Goal: Task Accomplishment & Management: Use online tool/utility

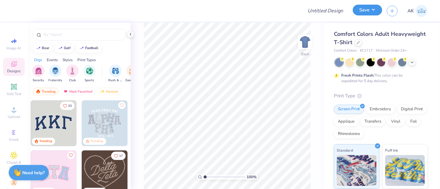
click at [372, 13] on button "Save" at bounding box center [366, 10] width 29 height 11
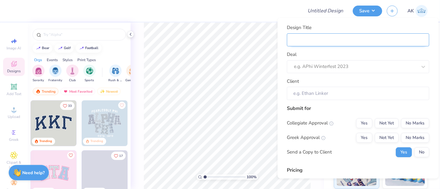
click at [307, 44] on input "Design Title" at bounding box center [358, 39] width 142 height 13
paste input "FK Construction Funding, LLC"
type input "FK Construction Funding, LLC"
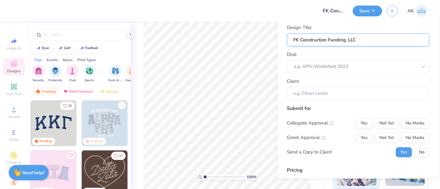
type input "FK Construction Funding, LLC"
type input "FK Construction Funding, LLC 2"
type input "FK Construction Funding, LLC 20"
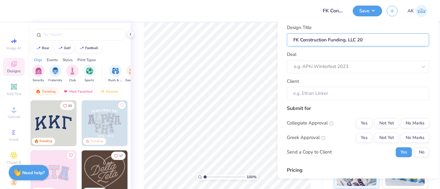
type input "FK Construction Funding, LLC 202"
type input "FK Construction Funding, LLC 2025"
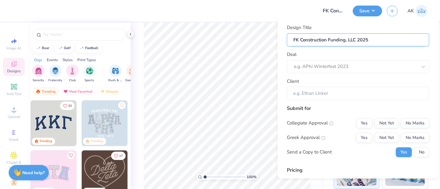
type input "FK Construction Funding, LLC 2025 m"
type input "FK Construction Funding, LLC 2025 me"
type input "FK Construction Funding, LLC 2025 mer"
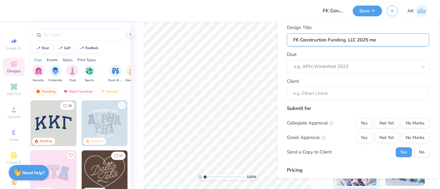
type input "FK Construction Funding, LLC 2025 mer"
type input "FK Construction Funding, LLC 2025 merc"
type input "FK Construction Funding, LLC 2025 merch"
click at [357, 40] on input "FK Construction Funding, LLC 2025 merch" at bounding box center [358, 39] width 142 height 13
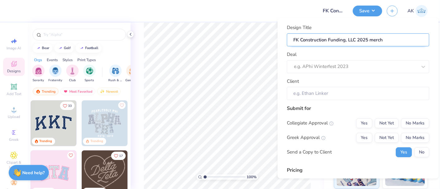
type input "FK Construction Funding, LLC -2025 merch"
type input "FK Construction Funding, LLC - 2025 merch"
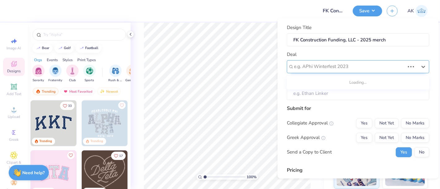
click at [334, 69] on div at bounding box center [349, 66] width 111 height 8
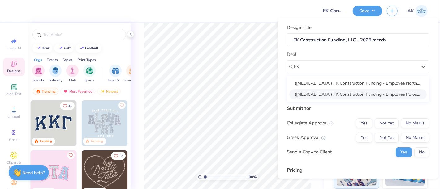
click at [339, 92] on div "(T3) FK Construction Funding - Employee Polos 2025" at bounding box center [357, 94] width 137 height 10
type input "FK"
type input "Alena Roberts"
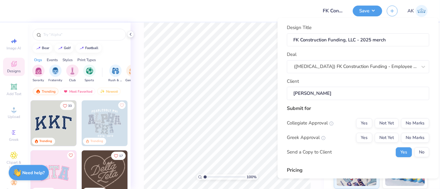
click at [350, 94] on input "Alena Roberts" at bounding box center [358, 93] width 142 height 13
click at [405, 119] on button "No Marks" at bounding box center [415, 123] width 28 height 10
click at [411, 138] on button "No Marks" at bounding box center [415, 138] width 28 height 10
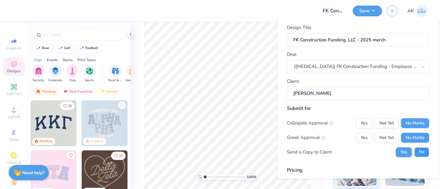
click at [416, 151] on button "No" at bounding box center [421, 152] width 15 height 10
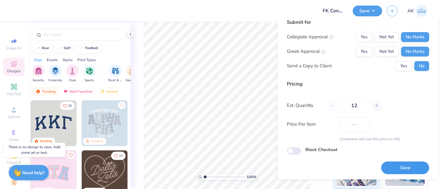
click at [396, 162] on button "Save" at bounding box center [405, 168] width 48 height 13
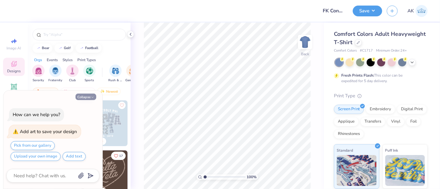
click at [89, 97] on button "Collapse" at bounding box center [85, 97] width 21 height 6
type textarea "x"
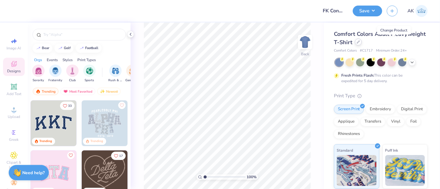
click at [361, 45] on div at bounding box center [358, 42] width 7 height 7
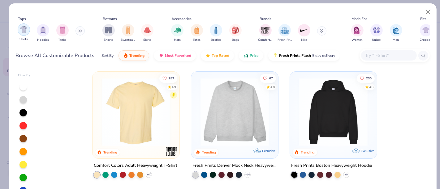
click at [24, 31] on img "filter for Shirts" at bounding box center [23, 29] width 7 height 7
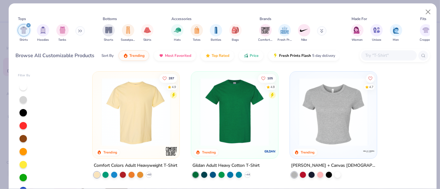
click at [29, 23] on div "filter for Shirts" at bounding box center [29, 26] width 6 height 6
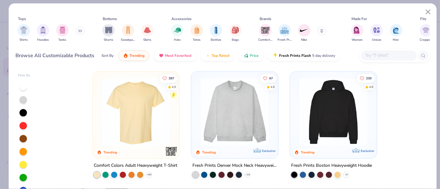
click at [79, 30] on icon at bounding box center [79, 31] width 1 height 2
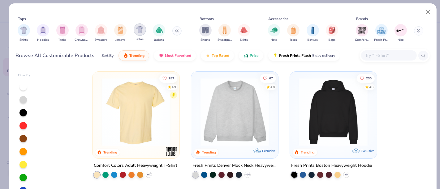
click at [140, 35] on div "filter for Polos" at bounding box center [140, 29] width 12 height 12
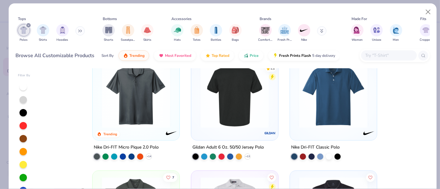
scroll to position [19, 0]
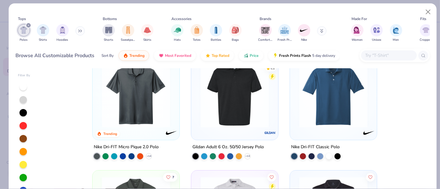
click at [327, 107] on img at bounding box center [333, 93] width 75 height 68
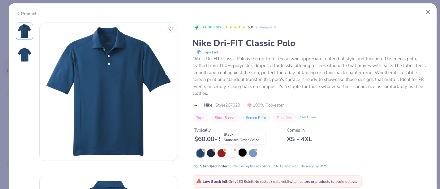
click at [243, 154] on div at bounding box center [242, 153] width 8 height 8
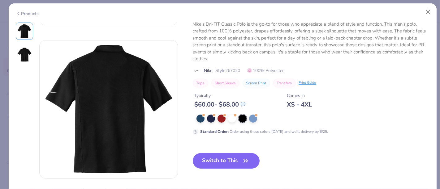
scroll to position [166, 0]
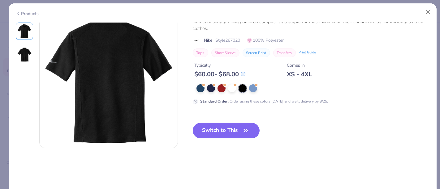
click at [227, 131] on button "Switch to This" at bounding box center [226, 130] width 67 height 15
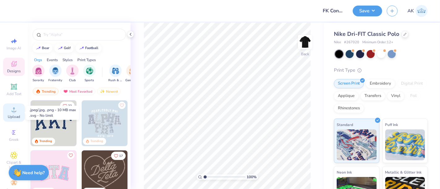
click at [7, 109] on div "Upload" at bounding box center [14, 113] width 22 height 18
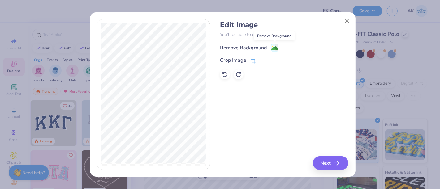
click at [271, 45] on image at bounding box center [274, 48] width 7 height 7
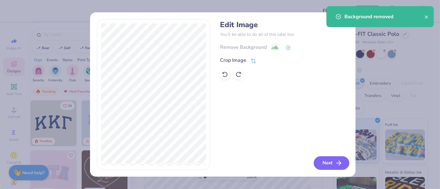
click at [334, 167] on button "Next" at bounding box center [332, 163] width 36 height 14
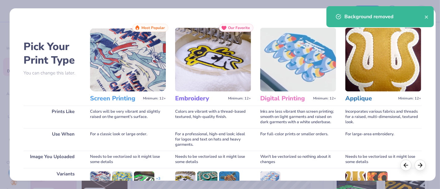
scroll to position [87, 0]
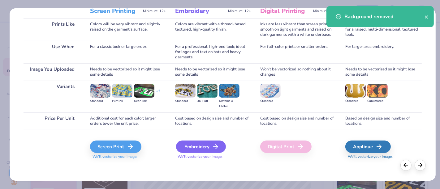
click at [206, 145] on div "Embroidery" at bounding box center [201, 147] width 50 height 12
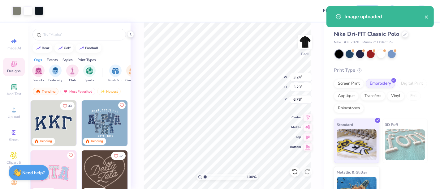
type input "3.24"
type input "3.23"
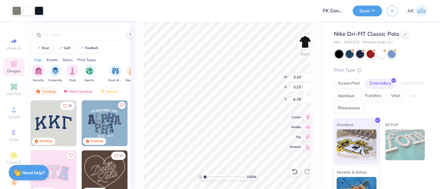
type input "3.00"
type input "2.65"
type input "2.64"
click at [19, 12] on div at bounding box center [16, 10] width 9 height 9
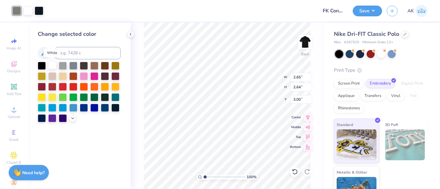
click at [55, 64] on div at bounding box center [52, 65] width 8 height 8
click at [26, 11] on div at bounding box center [27, 10] width 9 height 9
click at [53, 66] on div at bounding box center [52, 65] width 8 height 8
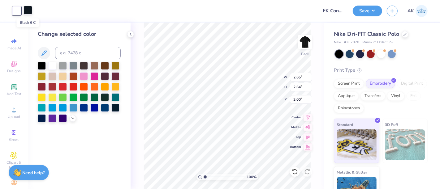
click at [29, 14] on div at bounding box center [27, 10] width 9 height 9
click at [51, 63] on div at bounding box center [52, 65] width 8 height 8
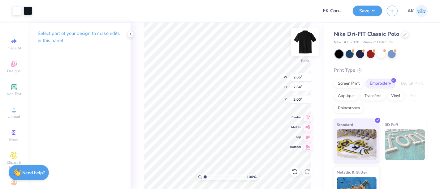
type input "1.73"
type input "1.72"
click at [269, 86] on div "100 % Back W 1.73 H 1.72 Y 3.00 Center Middle Top Bottom" at bounding box center [226, 106] width 193 height 167
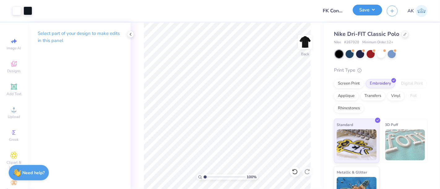
click at [374, 7] on button "Save" at bounding box center [366, 10] width 29 height 11
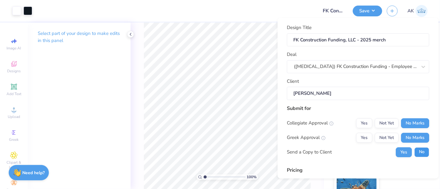
click at [414, 151] on button "No" at bounding box center [421, 152] width 15 height 10
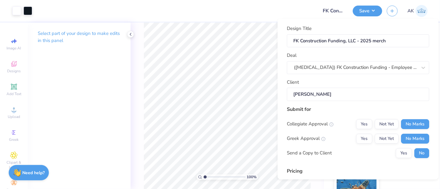
scroll to position [87, 0]
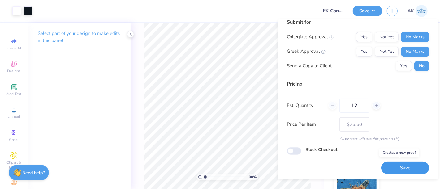
click at [404, 170] on button "Save" at bounding box center [405, 168] width 48 height 13
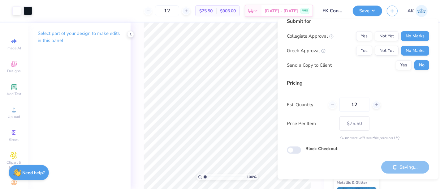
type input "– –"
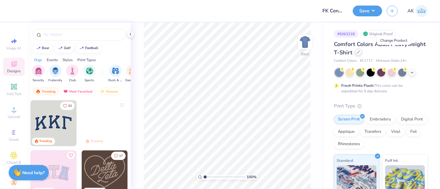
click at [361, 53] on div at bounding box center [358, 52] width 7 height 7
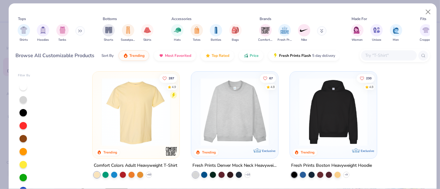
click at [77, 32] on button at bounding box center [79, 30] width 9 height 9
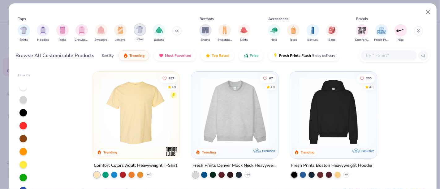
click at [144, 30] on div "filter for Polos" at bounding box center [140, 29] width 12 height 12
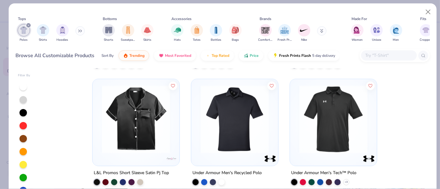
scroll to position [355, 0]
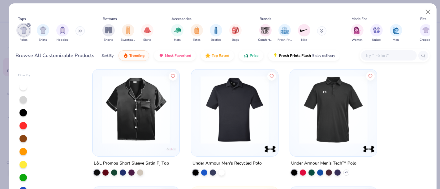
click at [237, 116] on img at bounding box center [234, 110] width 75 height 68
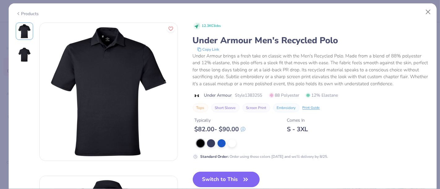
click at [225, 180] on button "Switch to This" at bounding box center [226, 179] width 67 height 15
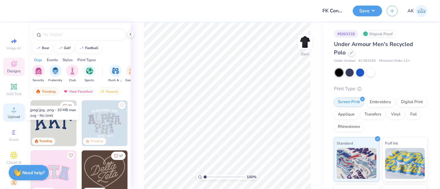
click at [15, 115] on span "Upload" at bounding box center [14, 116] width 12 height 5
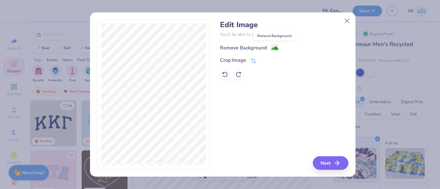
click at [274, 46] on image at bounding box center [274, 48] width 7 height 7
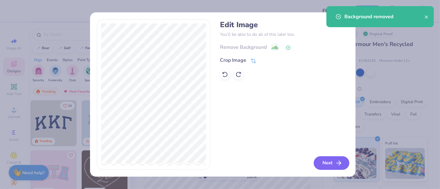
click at [331, 164] on button "Next" at bounding box center [332, 163] width 36 height 14
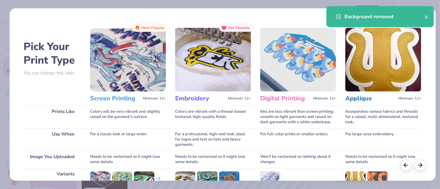
scroll to position [87, 0]
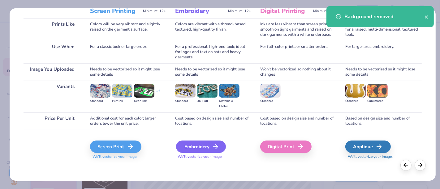
click at [198, 151] on div "Embroidery" at bounding box center [201, 147] width 50 height 12
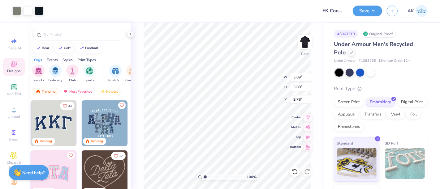
type input "3.09"
type input "3.08"
type input "3.00"
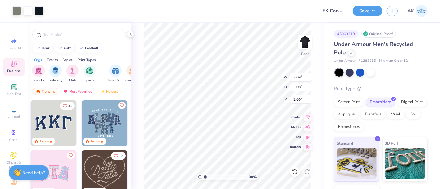
type input "2.48"
type input "2.47"
click at [17, 11] on div at bounding box center [16, 10] width 9 height 9
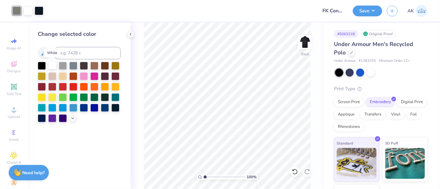
click at [52, 66] on div at bounding box center [52, 65] width 8 height 8
click at [23, 10] on div at bounding box center [27, 10] width 9 height 9
click at [51, 64] on div at bounding box center [52, 65] width 8 height 8
click at [361, 9] on button "Save" at bounding box center [366, 10] width 29 height 11
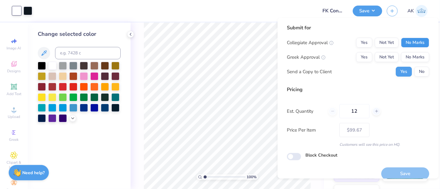
click at [417, 41] on button "No Marks" at bounding box center [415, 43] width 28 height 10
click at [418, 55] on button "No Marks" at bounding box center [415, 57] width 28 height 10
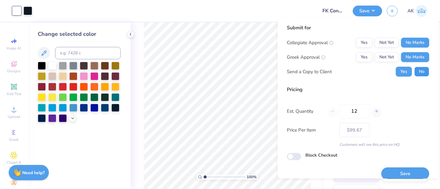
click at [418, 69] on button "No" at bounding box center [421, 72] width 15 height 10
click at [412, 174] on button "Save" at bounding box center [405, 174] width 48 height 13
type input "$99.67"
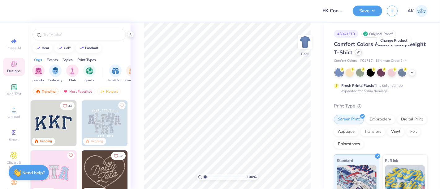
click at [361, 54] on div at bounding box center [358, 52] width 7 height 7
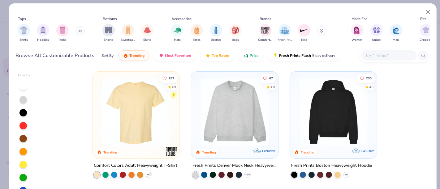
click at [79, 30] on icon at bounding box center [79, 31] width 1 height 2
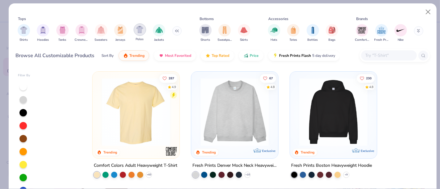
click at [142, 31] on img "filter for Polos" at bounding box center [139, 29] width 7 height 7
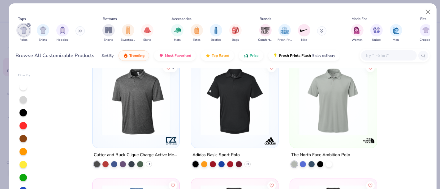
scroll to position [595, 0]
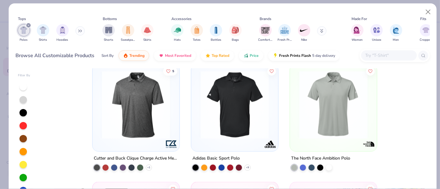
click at [239, 129] on img at bounding box center [234, 105] width 75 height 68
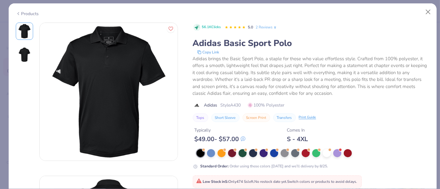
click at [221, 182] on strong "Low Stock in S :" at bounding box center [216, 181] width 26 height 5
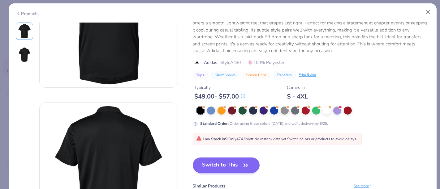
scroll to position [73, 0]
click at [217, 162] on button "Switch to This" at bounding box center [226, 165] width 67 height 15
click at [222, 163] on button "Switch to This" at bounding box center [226, 165] width 67 height 15
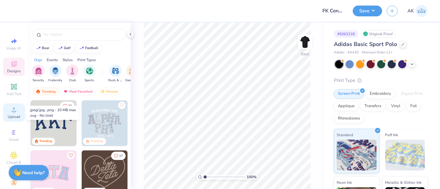
click at [5, 111] on div "Upload" at bounding box center [14, 113] width 22 height 18
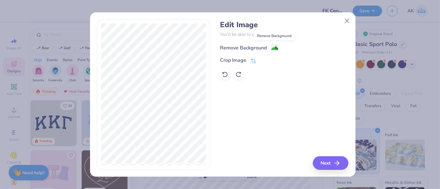
click at [274, 49] on image at bounding box center [274, 48] width 7 height 7
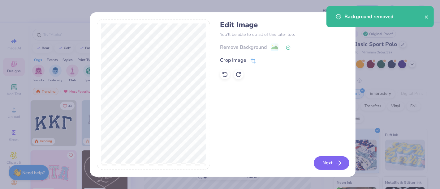
click at [336, 158] on button "Next" at bounding box center [332, 163] width 36 height 14
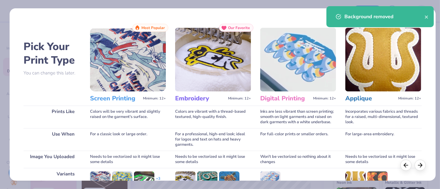
scroll to position [87, 0]
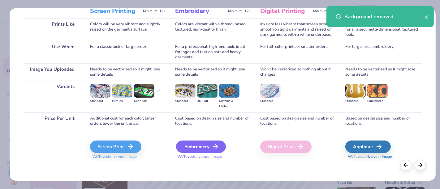
click at [203, 150] on div "Embroidery" at bounding box center [201, 147] width 50 height 12
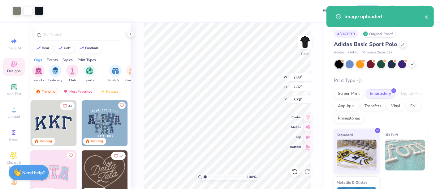
type input "2.88"
type input "2.87"
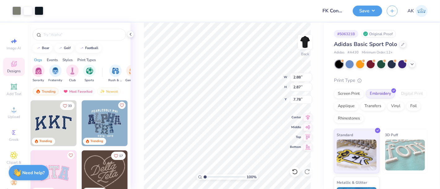
type input "3.00"
click at [18, 7] on div at bounding box center [16, 10] width 9 height 9
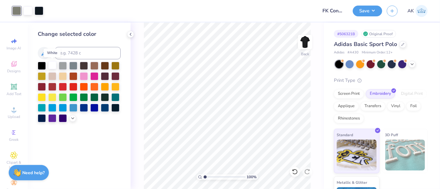
click at [53, 66] on div at bounding box center [52, 65] width 8 height 8
click at [368, 11] on button "Save" at bounding box center [366, 10] width 29 height 11
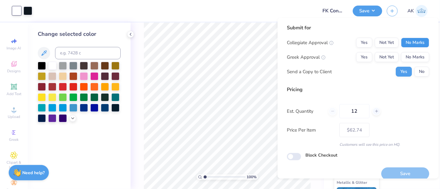
click at [408, 41] on button "No Marks" at bounding box center [415, 43] width 28 height 10
click at [410, 52] on button "No Marks" at bounding box center [415, 57] width 28 height 10
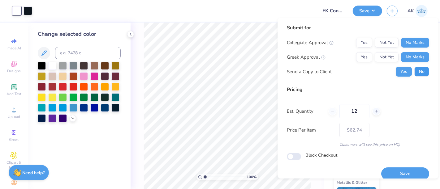
click at [418, 70] on button "No" at bounding box center [421, 72] width 15 height 10
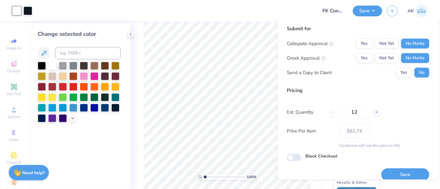
scroll to position [7, 0]
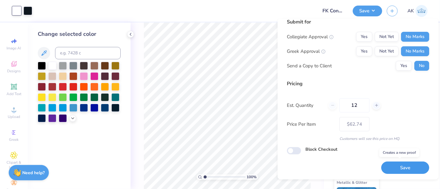
click at [392, 168] on button "Save" at bounding box center [405, 168] width 48 height 13
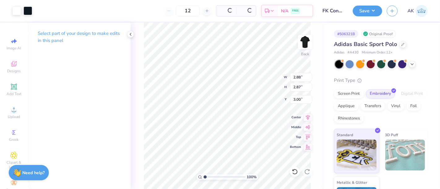
type input "– –"
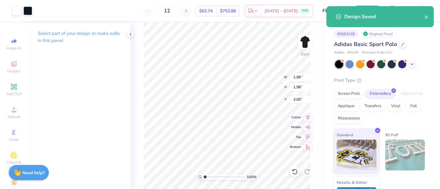
type input "1.99"
type input "1.98"
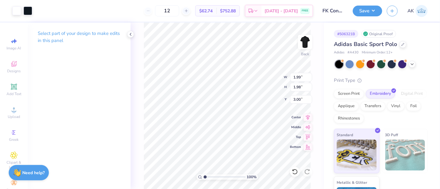
click at [365, 10] on button "Save" at bounding box center [366, 11] width 29 height 11
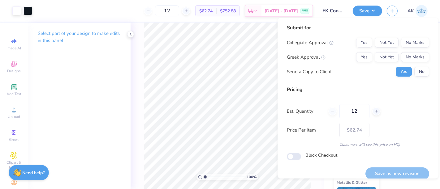
click at [411, 37] on div "Submit for Collegiate Approval Yes Not Yet No Marks Greek Approval Yes Not Yet …" at bounding box center [358, 52] width 142 height 57
drag, startPoint x: 411, startPoint y: 40, endPoint x: 416, endPoint y: 61, distance: 21.7
click at [416, 61] on div "Collegiate Approval Yes Not Yet No Marks Greek Approval Yes Not Yet No Marks Se…" at bounding box center [358, 57] width 142 height 39
click at [416, 61] on button "No Marks" at bounding box center [415, 57] width 28 height 10
click at [415, 44] on button "No Marks" at bounding box center [415, 43] width 28 height 10
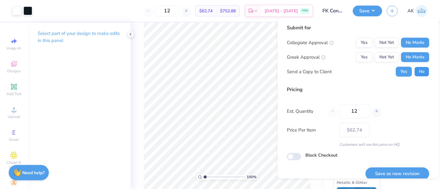
click at [417, 72] on button "No" at bounding box center [421, 72] width 15 height 10
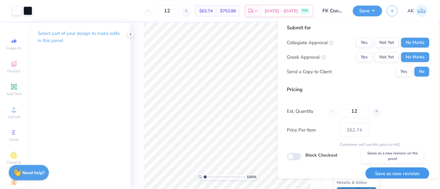
click at [398, 170] on button "Save as new revision" at bounding box center [397, 174] width 64 height 13
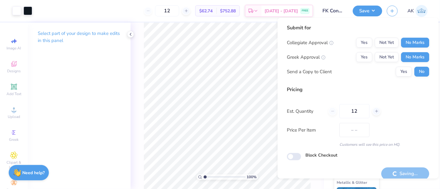
type input "$62.74"
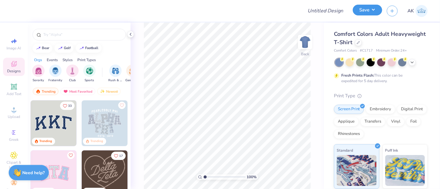
click at [360, 14] on button "Save" at bounding box center [366, 10] width 29 height 11
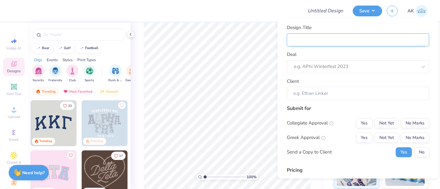
click at [325, 44] on input "Design Title" at bounding box center [358, 39] width 142 height 13
paste input "FK Construction Funding, LLC - 2025 merch"
type input "FK Construction Funding, LLC - 2025 merch"
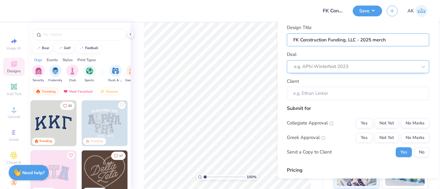
type input "FK Construction Funding, LLC - 2025 merch"
click at [318, 66] on div at bounding box center [349, 66] width 111 height 8
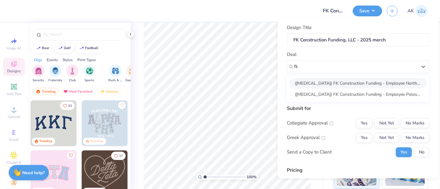
click at [338, 77] on div "(T3) FK Construction Funding - Employee North face jackets 2025 (T3) FK Constru…" at bounding box center [358, 88] width 142 height 26
click at [342, 84] on div "([MEDICAL_DATA]) FK Construction Funding - Employee North face jackets 2025" at bounding box center [357, 83] width 137 height 10
type input "fk"
type input "[PERSON_NAME]"
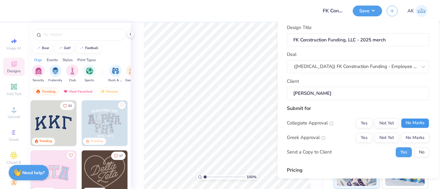
click at [412, 122] on button "No Marks" at bounding box center [415, 123] width 28 height 10
click at [413, 137] on button "No Marks" at bounding box center [415, 138] width 28 height 10
click at [418, 151] on button "No" at bounding box center [421, 152] width 15 height 10
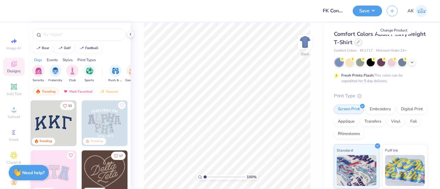
click at [361, 43] on div at bounding box center [358, 42] width 7 height 7
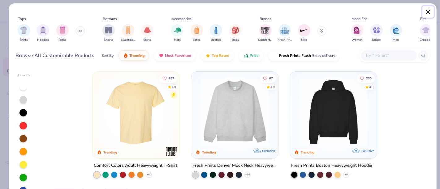
click at [425, 11] on button "Close" at bounding box center [428, 12] width 12 height 12
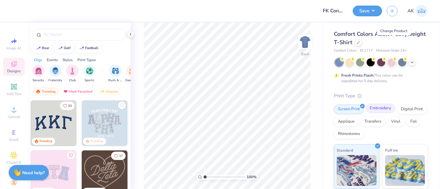
click at [379, 111] on div "Embroidery" at bounding box center [379, 108] width 29 height 9
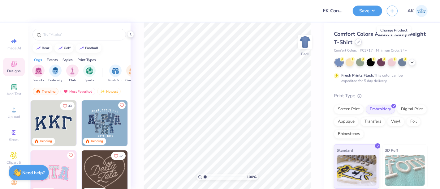
click at [360, 43] on icon at bounding box center [357, 42] width 3 height 3
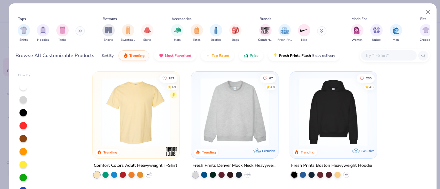
click at [384, 59] on div at bounding box center [389, 55] width 56 height 10
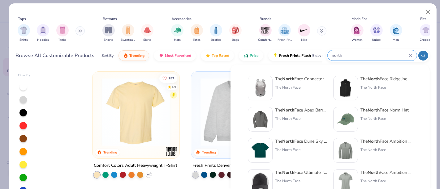
type input "north"
click at [265, 119] on img at bounding box center [259, 119] width 19 height 19
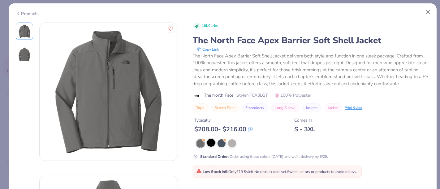
click at [211, 147] on div at bounding box center [211, 143] width 8 height 8
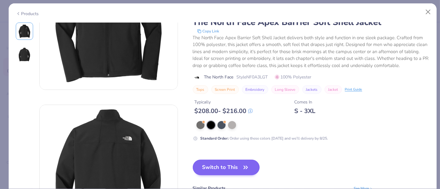
scroll to position [93, 0]
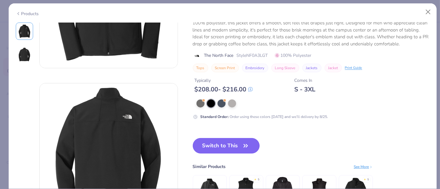
click at [202, 147] on button "Switch to This" at bounding box center [226, 145] width 67 height 15
click at [237, 145] on button "Switch to This" at bounding box center [226, 145] width 67 height 15
click at [242, 147] on icon "button" at bounding box center [245, 146] width 9 height 9
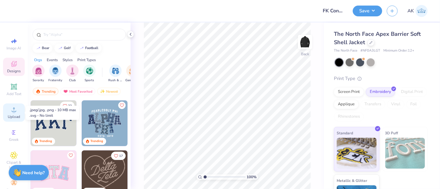
click at [6, 114] on div "Upload" at bounding box center [14, 113] width 22 height 18
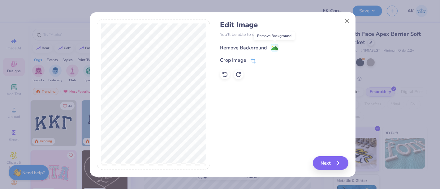
click at [275, 47] on image at bounding box center [274, 48] width 7 height 7
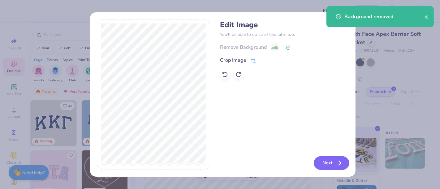
click at [334, 161] on button "Next" at bounding box center [332, 163] width 36 height 14
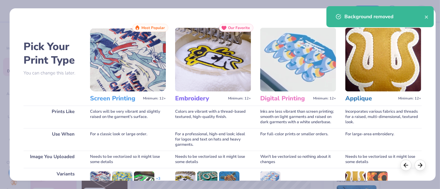
scroll to position [87, 0]
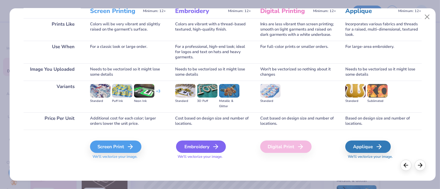
click at [203, 147] on div "Embroidery" at bounding box center [201, 147] width 50 height 12
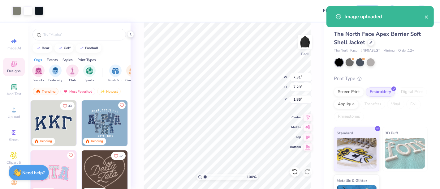
type input "3.25"
type input "3.23"
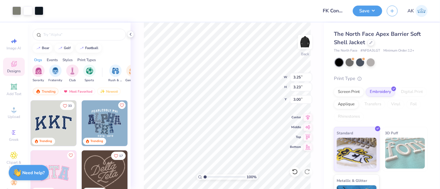
type input "3.00"
type input "2.21"
type input "2.02"
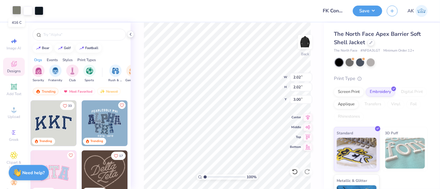
click at [13, 9] on div at bounding box center [16, 10] width 9 height 9
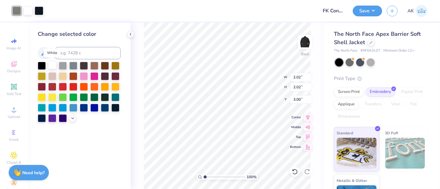
click at [56, 65] on div at bounding box center [52, 65] width 8 height 8
click at [130, 34] on polyline at bounding box center [130, 34] width 1 height 2
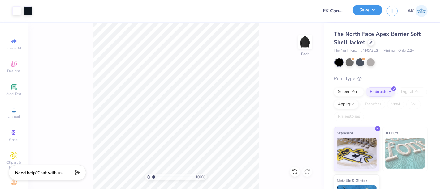
click at [361, 11] on button "Save" at bounding box center [366, 10] width 29 height 11
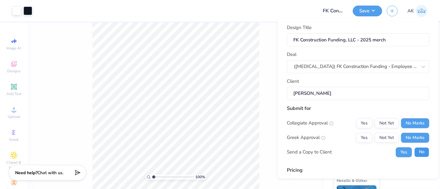
click at [415, 150] on button "No" at bounding box center [421, 152] width 15 height 10
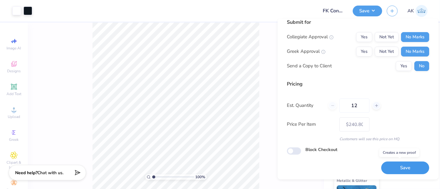
click at [404, 170] on button "Save" at bounding box center [405, 168] width 48 height 13
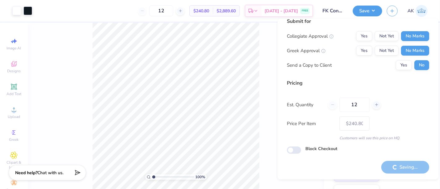
type input "– –"
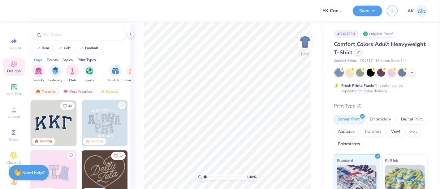
click at [361, 54] on div at bounding box center [358, 52] width 7 height 7
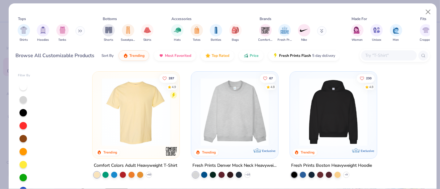
click at [81, 29] on icon at bounding box center [80, 30] width 4 height 3
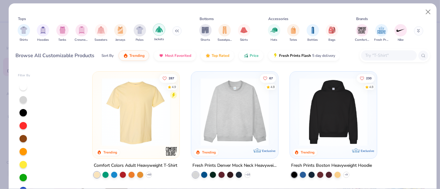
click at [157, 31] on img "filter for Jackets" at bounding box center [159, 29] width 7 height 7
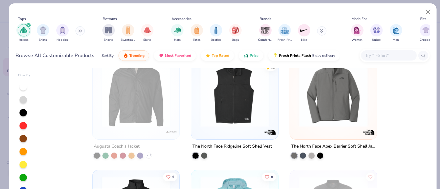
scroll to position [142, 0]
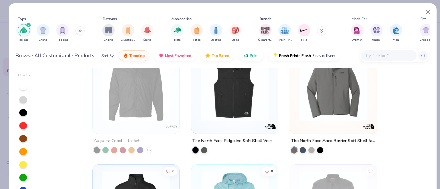
click at [235, 113] on img at bounding box center [234, 87] width 75 height 68
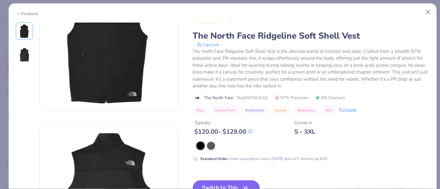
scroll to position [87, 0]
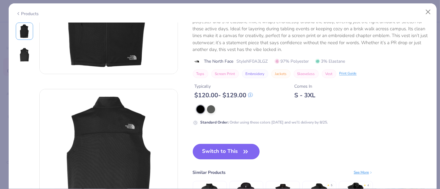
click at [225, 150] on button "Switch to This" at bounding box center [226, 151] width 67 height 15
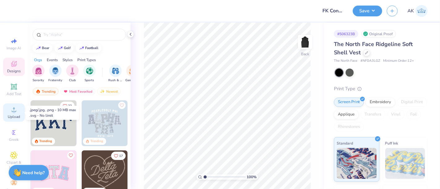
click at [14, 113] on icon at bounding box center [13, 109] width 7 height 7
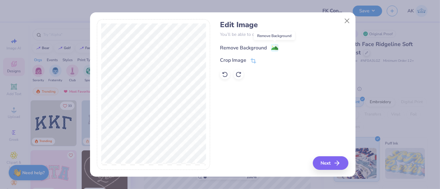
click at [275, 46] on image at bounding box center [274, 48] width 7 height 7
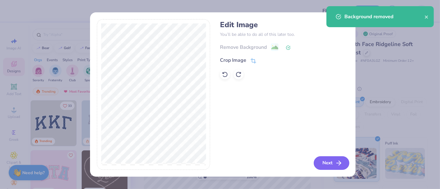
click at [336, 160] on icon "button" at bounding box center [338, 163] width 7 height 7
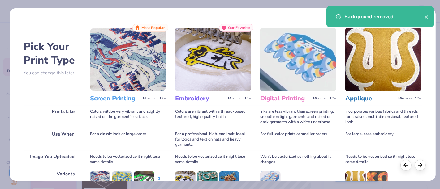
scroll to position [87, 0]
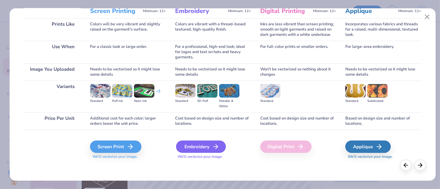
click at [201, 148] on div "Embroidery" at bounding box center [201, 147] width 50 height 12
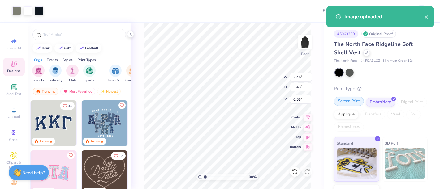
click at [357, 101] on div "Screen Print" at bounding box center [349, 101] width 30 height 9
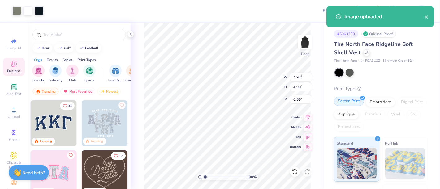
type input "4.92"
type input "4.90"
type input "0.55"
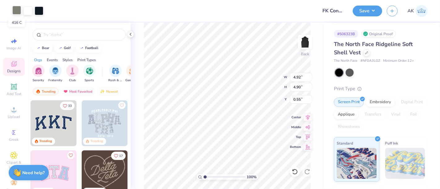
click at [13, 12] on div at bounding box center [16, 10] width 9 height 9
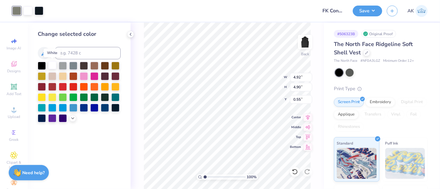
click at [54, 65] on div at bounding box center [52, 65] width 8 height 8
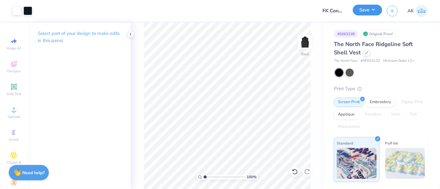
click at [376, 7] on button "Save" at bounding box center [366, 10] width 29 height 11
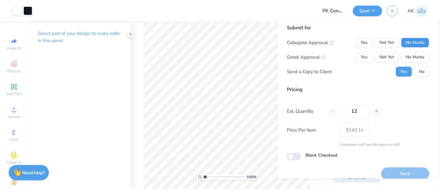
click at [411, 39] on button "No Marks" at bounding box center [415, 43] width 28 height 10
click at [412, 57] on button "No Marks" at bounding box center [415, 57] width 28 height 10
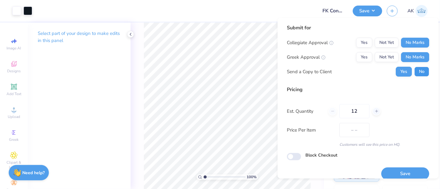
click at [417, 72] on button "No" at bounding box center [421, 72] width 15 height 10
click at [407, 169] on button "Save" at bounding box center [405, 174] width 48 height 13
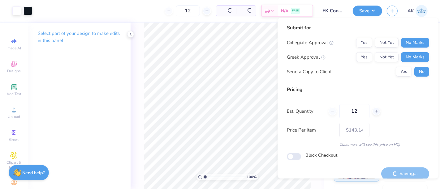
type input "– –"
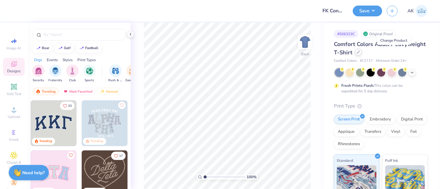
click at [361, 51] on div at bounding box center [358, 52] width 7 height 7
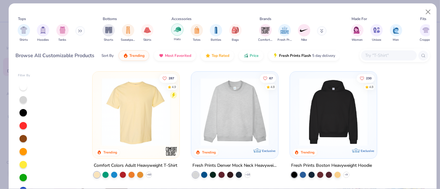
click at [180, 32] on img "filter for Hats" at bounding box center [177, 29] width 7 height 7
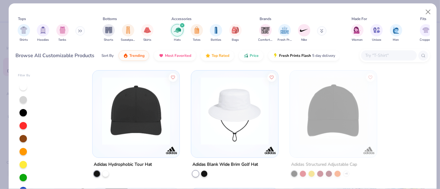
scroll to position [702, 0]
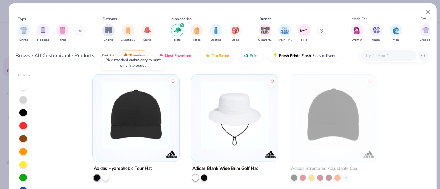
click at [139, 112] on img at bounding box center [136, 115] width 75 height 68
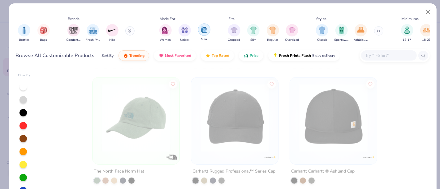
scroll to position [0, 210]
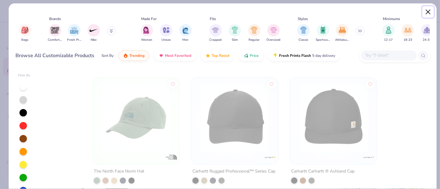
click at [430, 12] on button "Close" at bounding box center [428, 12] width 12 height 12
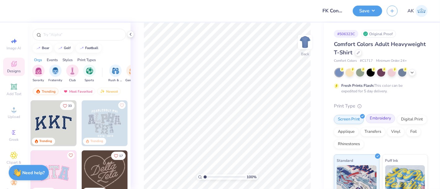
click at [380, 120] on div "Embroidery" at bounding box center [379, 118] width 29 height 9
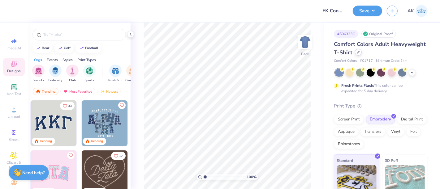
click at [392, 56] on div "Comfort Colors Adult Heavyweight T-Shirt" at bounding box center [381, 48] width 94 height 17
click at [360, 53] on icon at bounding box center [357, 52] width 3 height 3
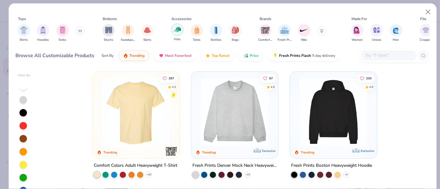
click at [177, 29] on img "filter for Hats" at bounding box center [177, 29] width 7 height 7
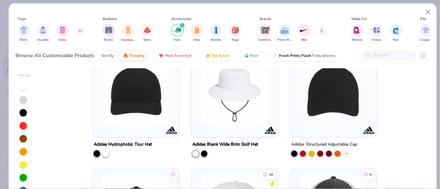
scroll to position [726, 0]
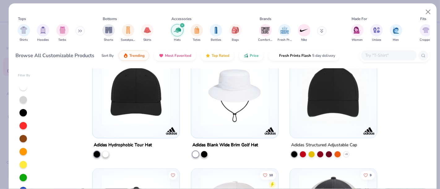
click at [150, 115] on img at bounding box center [136, 91] width 75 height 68
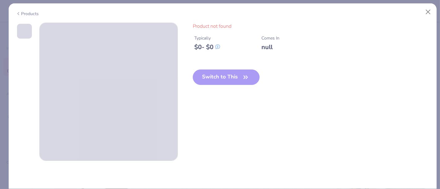
click at [27, 12] on div "Products" at bounding box center [27, 14] width 23 height 6
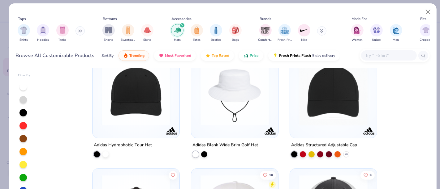
click at [332, 112] on img at bounding box center [333, 91] width 75 height 68
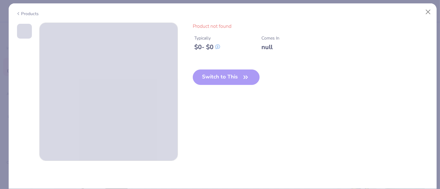
click at [21, 12] on div "Products" at bounding box center [27, 14] width 23 height 6
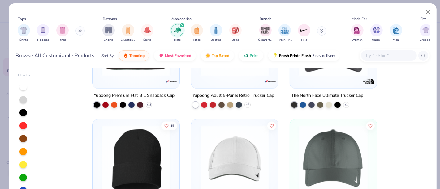
scroll to position [927, 0]
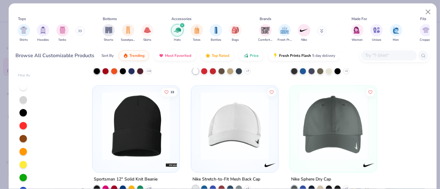
click at [209, 145] on img at bounding box center [234, 126] width 75 height 68
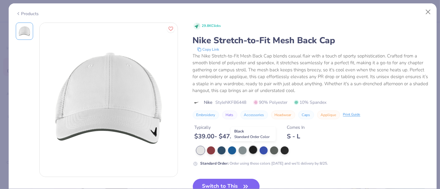
click at [254, 150] on div at bounding box center [253, 150] width 8 height 8
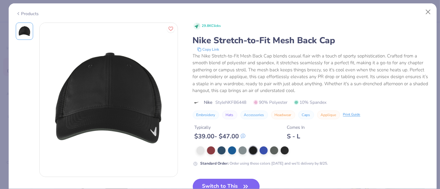
click at [222, 181] on button "Switch to This" at bounding box center [226, 186] width 67 height 15
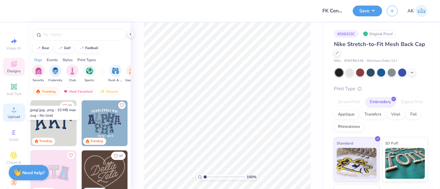
click at [8, 114] on div "Upload" at bounding box center [14, 113] width 22 height 18
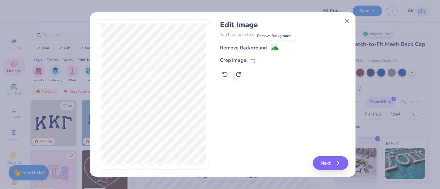
click at [272, 49] on image at bounding box center [274, 48] width 7 height 7
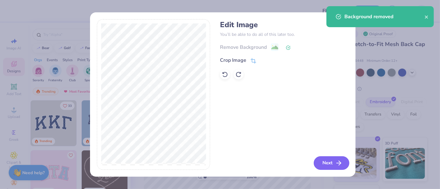
click at [322, 168] on button "Next" at bounding box center [332, 163] width 36 height 14
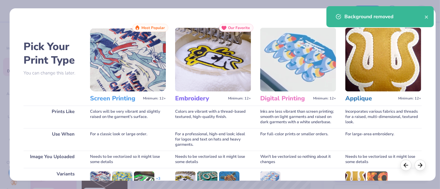
scroll to position [87, 0]
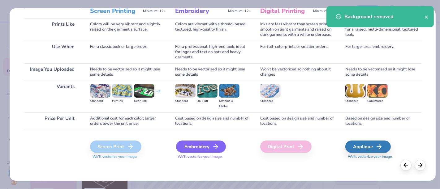
click at [211, 148] on div "Embroidery" at bounding box center [201, 147] width 50 height 12
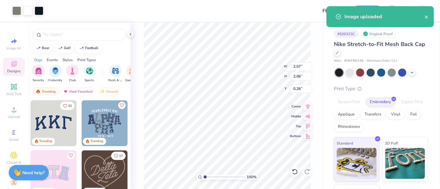
type input "2.07"
type input "2.06"
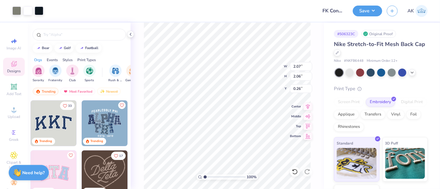
type input "0.72"
click at [368, 10] on button "Save" at bounding box center [366, 10] width 29 height 11
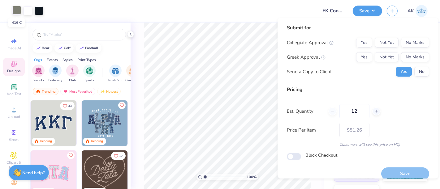
click at [18, 13] on div at bounding box center [16, 10] width 9 height 9
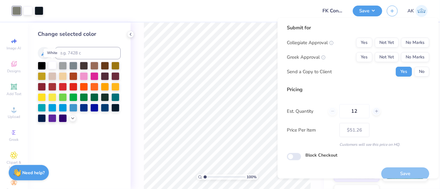
click at [53, 65] on div at bounding box center [52, 65] width 8 height 8
click at [401, 43] on button "No Marks" at bounding box center [415, 43] width 28 height 10
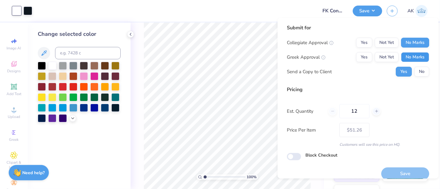
click at [403, 54] on button "No Marks" at bounding box center [415, 57] width 28 height 10
click at [414, 67] on button "No" at bounding box center [421, 72] width 15 height 10
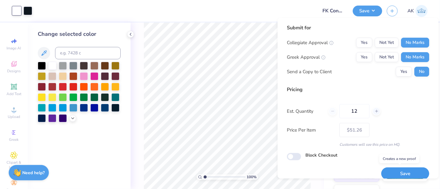
click at [402, 169] on button "Save" at bounding box center [405, 174] width 48 height 13
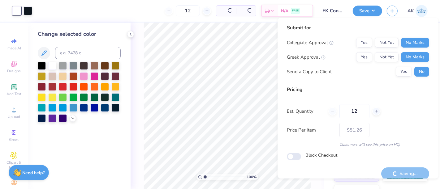
type input "– –"
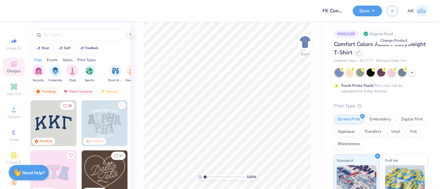
click at [360, 53] on icon at bounding box center [357, 52] width 3 height 3
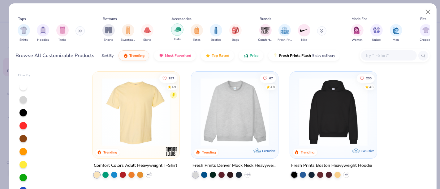
click at [183, 32] on div "Hats" at bounding box center [177, 32] width 12 height 18
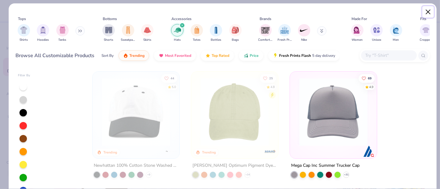
click at [430, 12] on button "Close" at bounding box center [428, 12] width 12 height 12
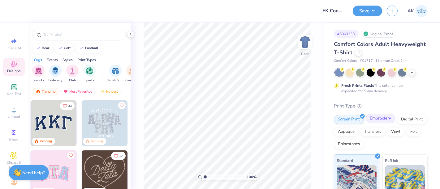
click at [377, 117] on div "Embroidery" at bounding box center [379, 118] width 29 height 9
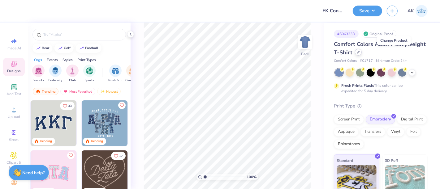
click at [360, 53] on icon at bounding box center [357, 52] width 3 height 3
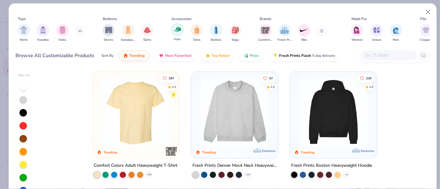
click at [176, 29] on img "filter for Hats" at bounding box center [177, 29] width 7 height 7
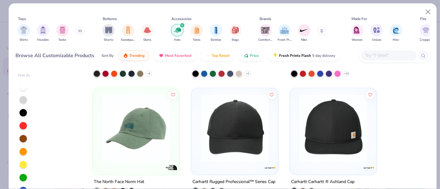
scroll to position [572, 0]
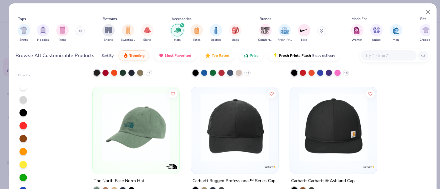
click at [241, 121] on img at bounding box center [234, 127] width 75 height 68
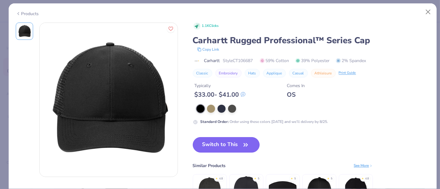
click at [222, 148] on button "Switch to This" at bounding box center [226, 144] width 67 height 15
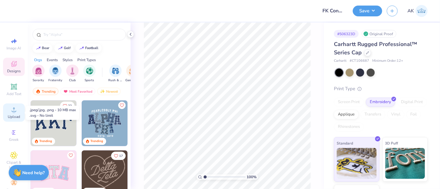
click at [15, 112] on icon at bounding box center [13, 109] width 7 height 7
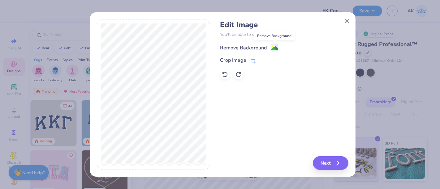
click at [276, 48] on image at bounding box center [274, 48] width 7 height 7
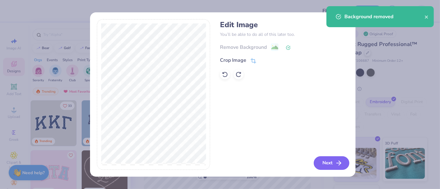
click at [330, 166] on button "Next" at bounding box center [332, 163] width 36 height 14
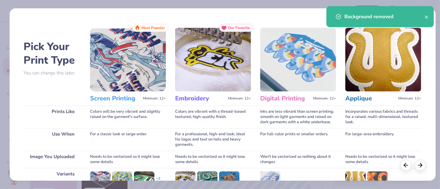
scroll to position [87, 0]
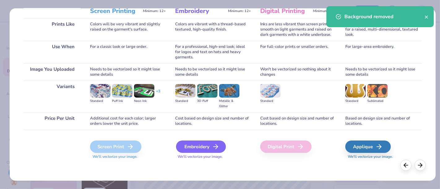
click at [201, 142] on div "Embroidery" at bounding box center [201, 147] width 50 height 12
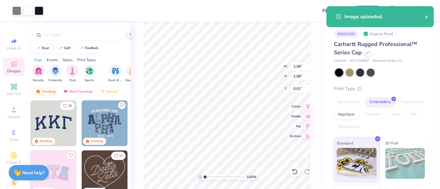
type input "2.17"
type input "2.16"
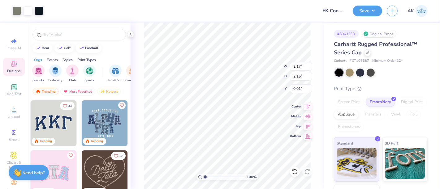
type input "0.42"
click at [17, 16] on div "Art colors" at bounding box center [21, 11] width 43 height 22
click at [16, 12] on div at bounding box center [16, 10] width 9 height 9
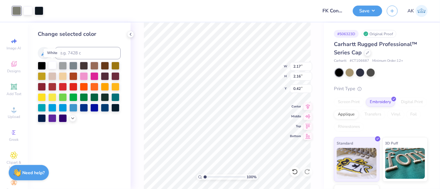
click at [54, 66] on div at bounding box center [52, 65] width 8 height 8
click at [370, 8] on button "Save" at bounding box center [366, 10] width 29 height 11
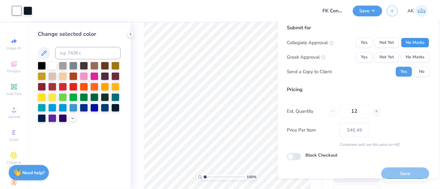
click at [414, 38] on button "No Marks" at bounding box center [415, 43] width 28 height 10
click at [422, 60] on button "No Marks" at bounding box center [415, 57] width 28 height 10
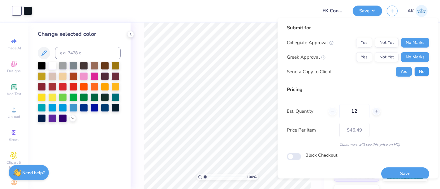
click at [421, 68] on button "No" at bounding box center [421, 72] width 15 height 10
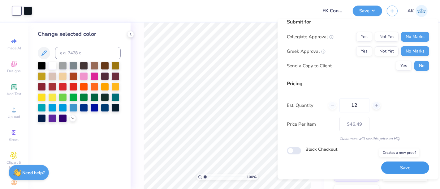
click at [387, 172] on button "Save" at bounding box center [405, 168] width 48 height 13
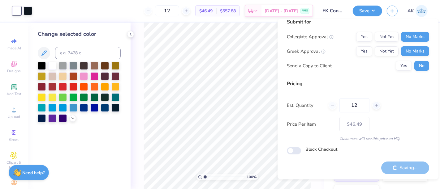
type input "– –"
